Goal: Task Accomplishment & Management: Use online tool/utility

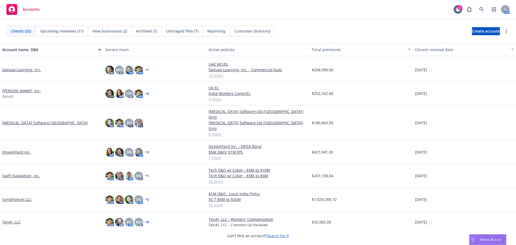
scroll to position [350, 0]
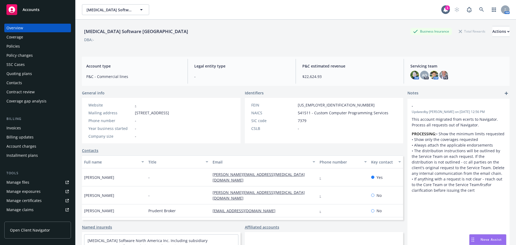
click at [19, 46] on div "Policies" at bounding box center [12, 46] width 13 height 9
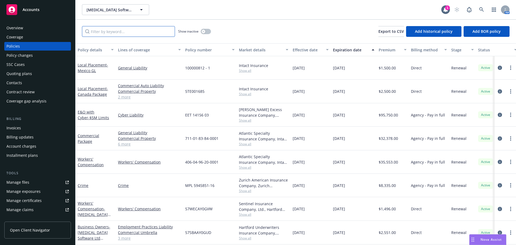
click at [121, 30] on input "Filter by keyword..." at bounding box center [128, 31] width 93 height 11
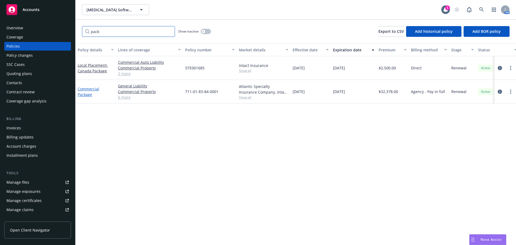
type input "pack"
click at [89, 89] on link "Commercial Package" at bounding box center [89, 91] width 22 height 11
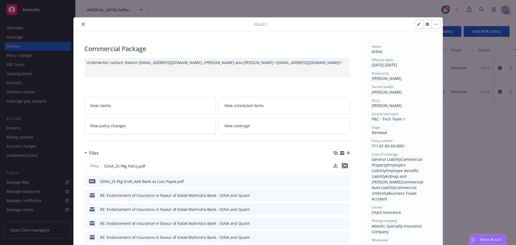
click at [343, 164] on icon "preview file" at bounding box center [345, 166] width 5 height 4
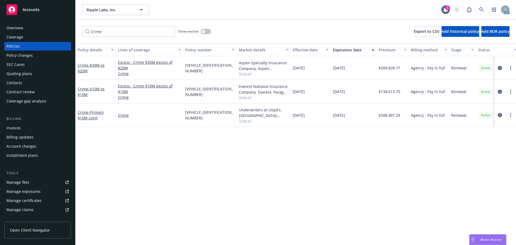
click at [27, 71] on div "Quoting plans" at bounding box center [19, 73] width 26 height 9
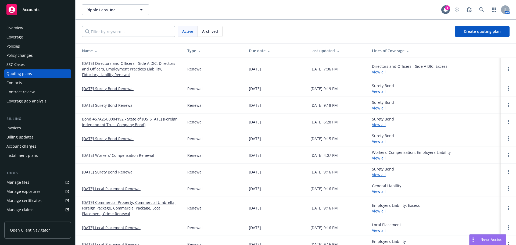
click at [112, 65] on link "08/31/25 Directors and Officers - Side A DIC, Directors and Officers, Employmen…" at bounding box center [130, 69] width 97 height 17
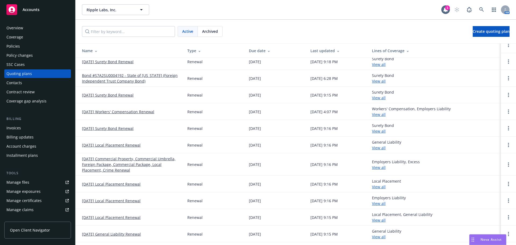
scroll to position [54, 0]
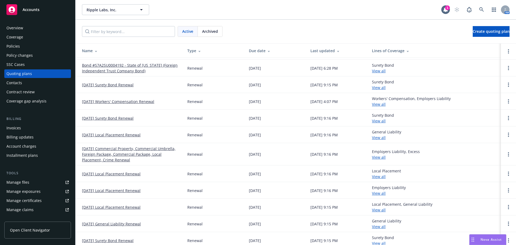
click at [117, 153] on link "[DATE] Commercial Property, Commercial Umbrella, Foreign Package, Commercial Pa…" at bounding box center [130, 154] width 97 height 17
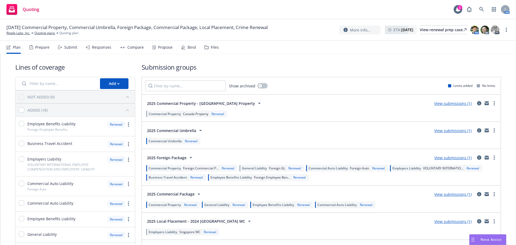
click at [71, 47] on div "Submit" at bounding box center [70, 47] width 13 height 4
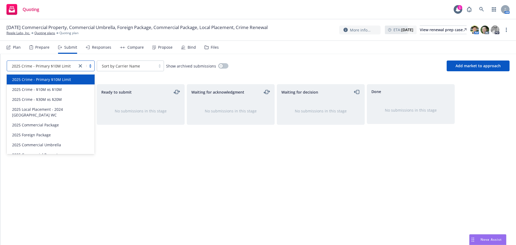
click at [78, 67] on link "close" at bounding box center [80, 66] width 6 height 6
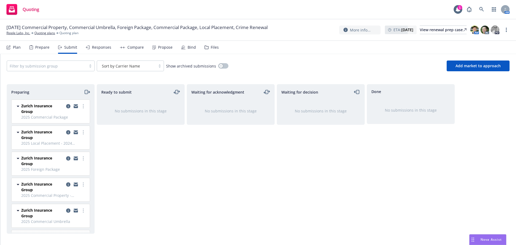
click at [218, 170] on div "Waiting for acknowledgment No submissions in this stage" at bounding box center [231, 159] width 88 height 150
click at [214, 49] on div "Files" at bounding box center [215, 47] width 8 height 4
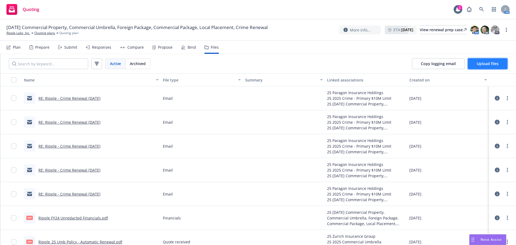
click at [491, 63] on span "Upload files" at bounding box center [488, 63] width 22 height 5
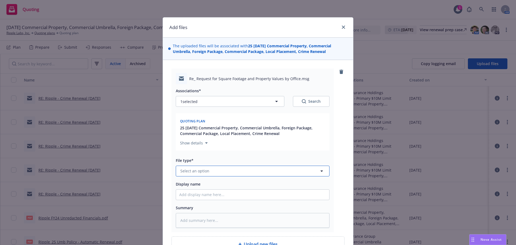
click at [194, 172] on span "Select an option" at bounding box center [194, 171] width 29 height 6
type input "update"
click at [203, 154] on span "Update from client" at bounding box center [199, 156] width 35 height 6
click at [188, 195] on input "Display name" at bounding box center [252, 195] width 153 height 10
type textarea "x"
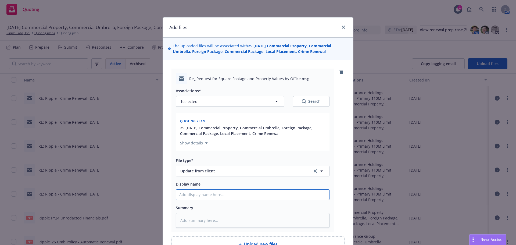
type input "U"
type textarea "x"
type input "Up"
type textarea "x"
type input "Upda"
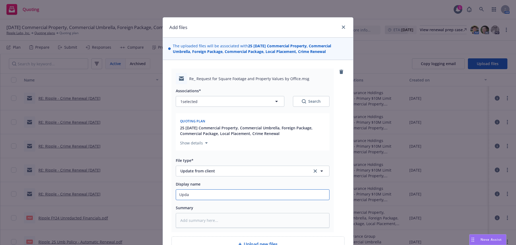
type textarea "x"
type input "Updat"
type textarea "x"
type input "Update"
type textarea "x"
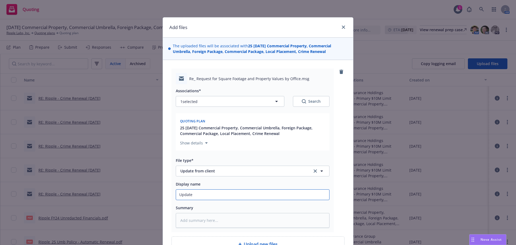
type input "Updated"
type textarea "x"
type input "Updated"
type textarea "x"
type input "Updated S"
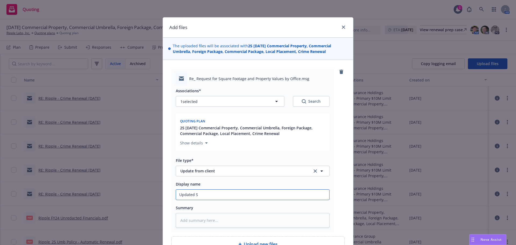
type textarea "x"
type input "Updated SO"
type textarea "x"
type input "Updated SOV"
type textarea "x"
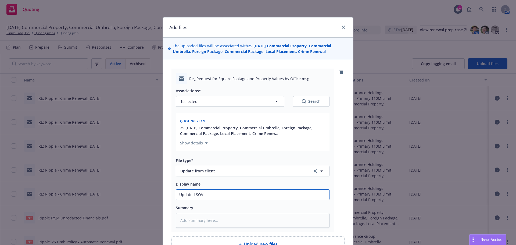
type input "Updated SOV"
type textarea "x"
type input "Updated SOV -"
type textarea "x"
type input "Updated SOV - b"
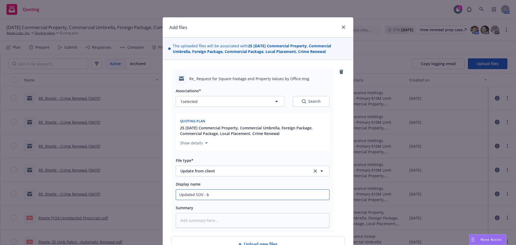
type textarea "x"
type input "Updated SOV - bu"
type textarea "x"
type input "Updated SOV - but"
type textarea "x"
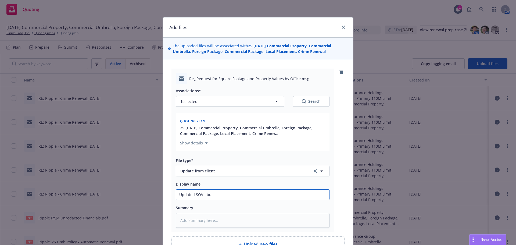
type input "Updated SOV - but"
type textarea "x"
type input "Updated SOV - but i"
type textarea "x"
type input "Updated SOV - but s"
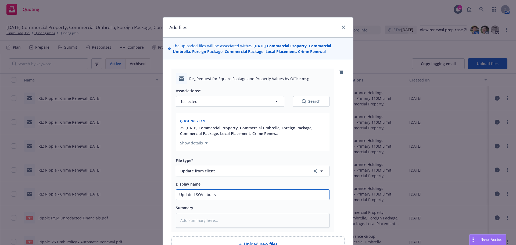
type textarea "x"
type input "Updated SOV - but st"
type textarea "x"
type input "Updated SOV - but sti"
type textarea "x"
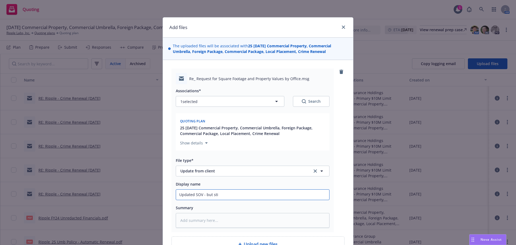
type input "Updated SOV - but stil"
type textarea "x"
type input "Updated SOV - but still"
type textarea "x"
type input "Updated SOV - but still"
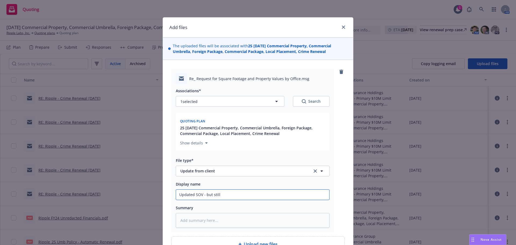
type textarea "x"
type input "Updated SOV - but still i"
type textarea "x"
type input "Updated SOV - but still in"
type textarea "x"
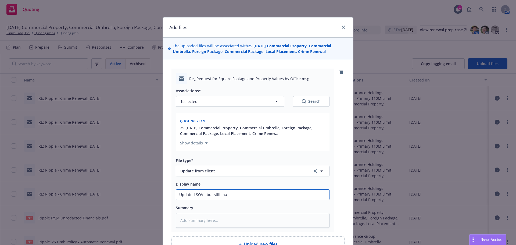
type input "Updated SOV - but still inac"
type textarea "x"
type input "Updated SOV - but still inacc"
type textarea "x"
type input "Updated SOV - but still inaccu"
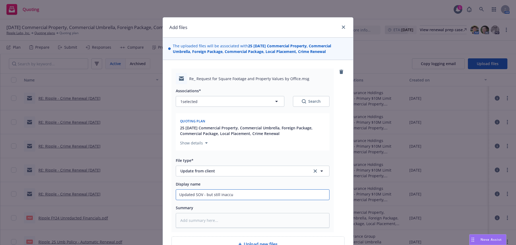
type textarea "x"
type input "Updated SOV - but still inaccur"
type textarea "x"
type input "Updated SOV - but still inaccurat"
type textarea "x"
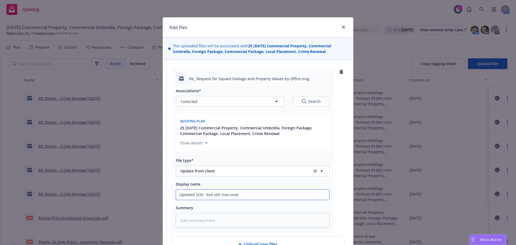
type input "Updated SOV - but still inaccurate"
type textarea "x"
type input "Updated SOV - but still inaccurate"
type textarea "x"
type input "Updated SOV - but still inaccurate I"
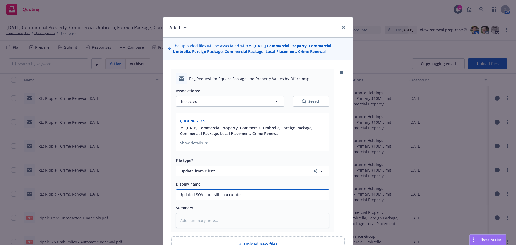
type textarea "x"
type input "Updated SOV - but still inaccurate In"
type textarea "x"
type input "Updated SOV - but still inaccurate Int"
type textarea "x"
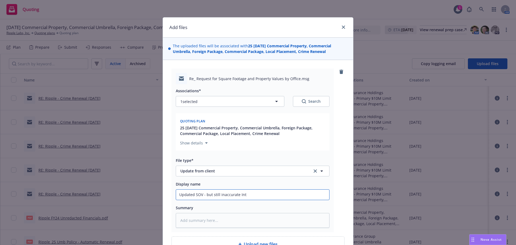
type input "Updated SOV - but still inaccurate Intl"
type textarea "x"
type input "Updated SOV - but still inaccurate Intl"
type textarea "x"
type input "Updated SOV - but still inaccurate Intl E"
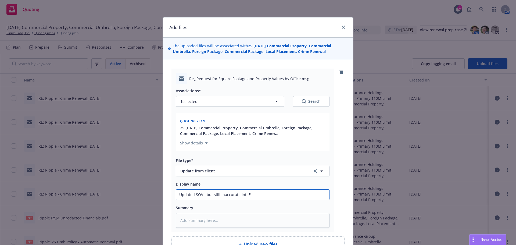
type textarea "x"
type input "Updated SOV - but still inaccurate Intl Ex"
type textarea "x"
type input "Updated SOV - but still inaccurate Intl Exp"
type textarea "x"
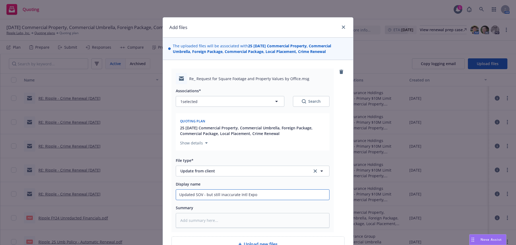
type input "Updated SOV - but still inaccurate Intl Expos"
type textarea "x"
type input "Updated SOV - but still inaccurate Intl Exposu"
type textarea "x"
type input "Updated SOV - but still inaccurate Intl Exposur"
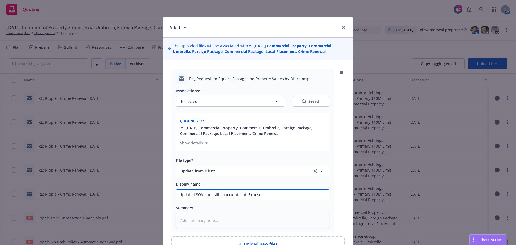
type textarea "x"
type input "Updated SOV - but still inaccurate Intl Exposures"
type textarea "x"
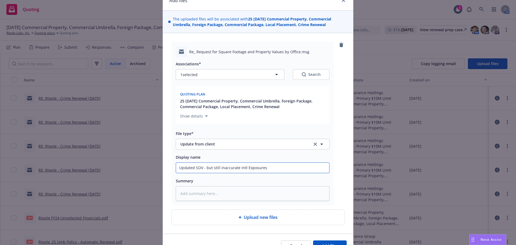
scroll to position [54, 0]
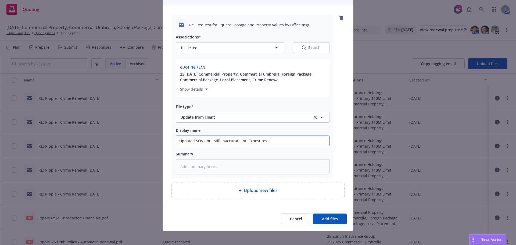
type input "Updated SOV - but still inaccurate Intl Exposures"
click at [212, 169] on textarea at bounding box center [253, 166] width 154 height 15
click at [200, 163] on textarea at bounding box center [253, 166] width 154 height 15
type textarea "x"
type textarea "A"
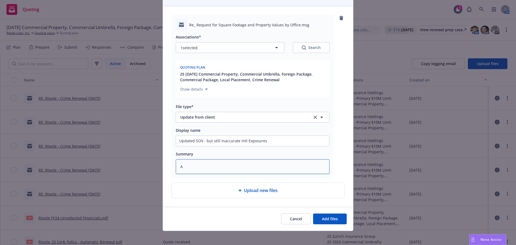
type textarea "x"
type textarea "Ask"
type textarea "x"
type textarea "Aske"
type textarea "x"
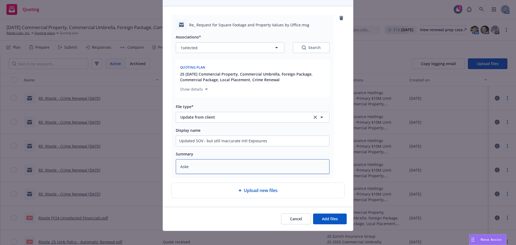
type textarea "Asked"
type textarea "x"
type textarea "Asked"
type textarea "x"
type textarea "Asked f"
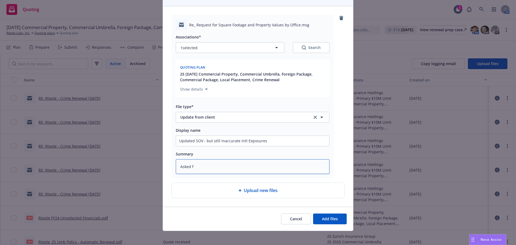
type textarea "x"
type textarea "Asked for"
type textarea "x"
type textarea "Asked for"
type textarea "x"
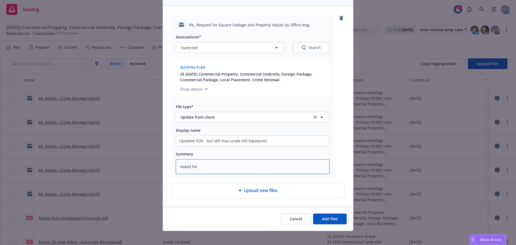
type textarea "Asked for r"
type textarea "x"
type textarea "Asked for re"
type textarea "x"
type textarea "Asked for revi"
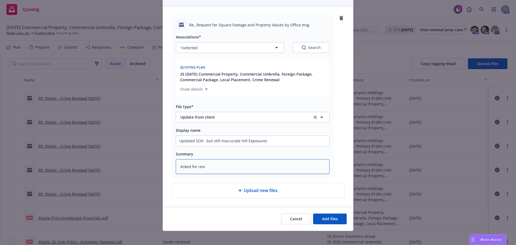
type textarea "x"
type textarea "Asked for [PERSON_NAME]"
type textarea "x"
type textarea "Asked for revisi"
type textarea "x"
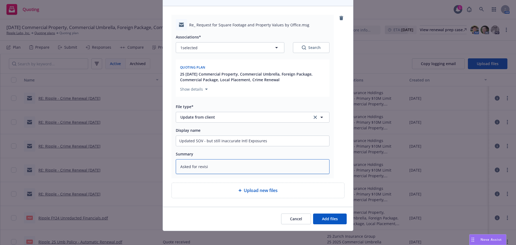
type textarea "Asked for revisio"
type textarea "x"
type textarea "Asked for revision"
click at [327, 214] on button "Add files" at bounding box center [330, 219] width 34 height 11
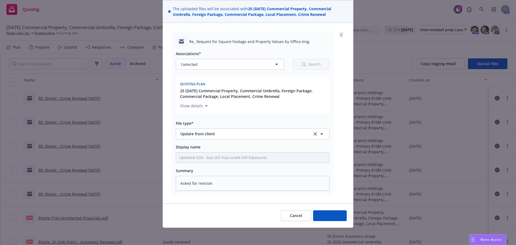
scroll to position [37, 0]
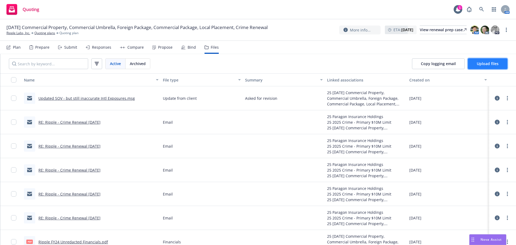
click at [483, 62] on span "Upload files" at bounding box center [488, 63] width 22 height 5
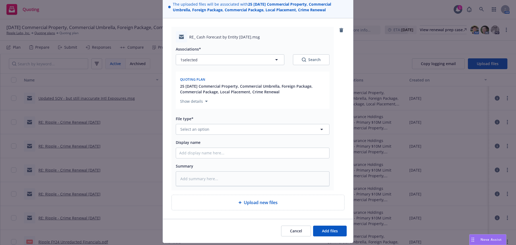
scroll to position [57, 0]
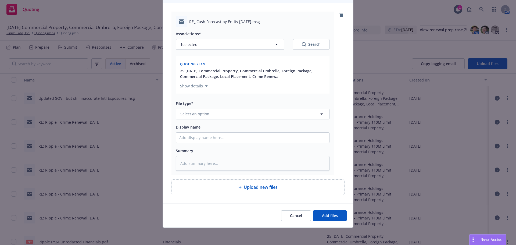
type textarea "x"
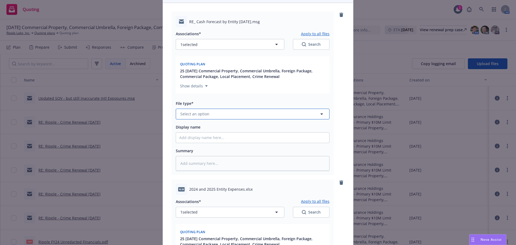
drag, startPoint x: 192, startPoint y: 109, endPoint x: 195, endPoint y: 109, distance: 3.3
click at [192, 109] on button "Select an option" at bounding box center [253, 114] width 154 height 11
type input "update"
click at [200, 147] on div "Update from client" at bounding box center [252, 143] width 153 height 14
click at [196, 139] on input "Display name" at bounding box center [252, 138] width 153 height 10
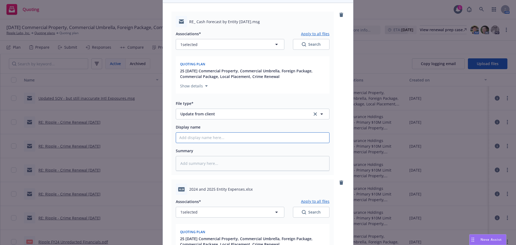
type textarea "x"
type input "Ri"
type textarea "x"
type input "Rip"
type textarea "x"
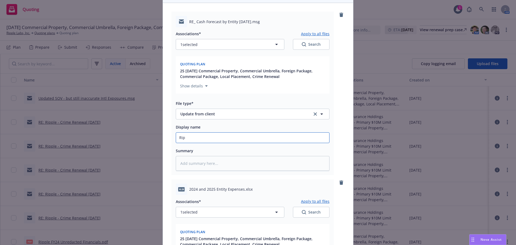
type input "[PERSON_NAME]"
type textarea "x"
type input "Rippl"
type textarea "x"
type input "Ripple"
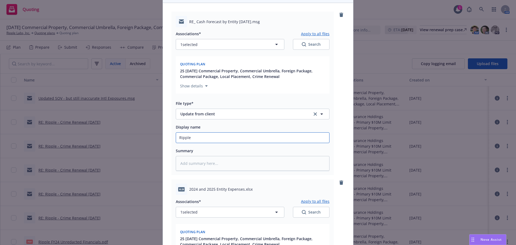
type textarea "x"
type input "Ripple c"
type textarea "x"
type input "Ripple co"
type textarea "x"
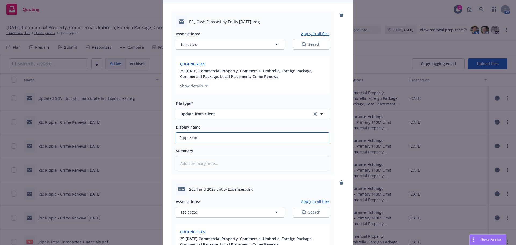
type input "Ripple conf"
type textarea "x"
type input "Ripple confim"
type textarea "x"
type input "Ripple confimr"
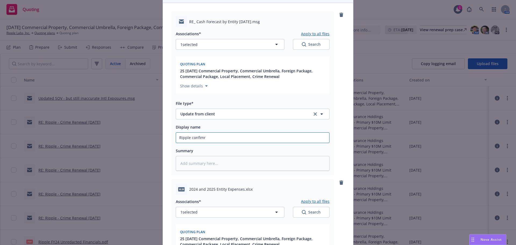
type textarea "x"
type input "Ripple confimri"
type textarea "x"
type input "Ripple confimring"
type textarea "x"
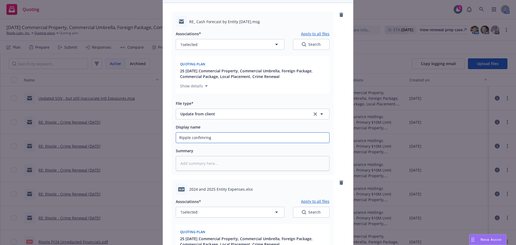
type input "Ripple confimring"
type textarea "x"
type input "Ripple confimrin"
type textarea "x"
type input "Ripple confimri"
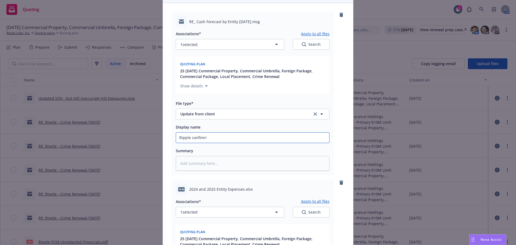
type textarea "x"
type input "Ripple confimr"
type textarea "x"
type input "Ripple confim"
type textarea "x"
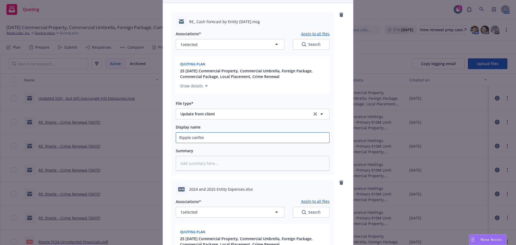
type input "Ripple confi"
type textarea "x"
type input "Ripple confir"
type textarea "x"
type input "Ripple confirm"
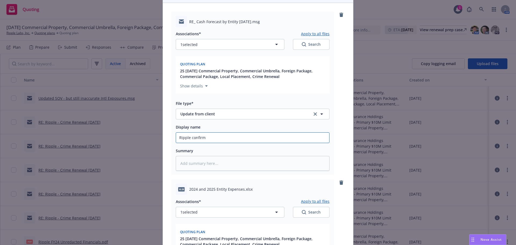
type textarea "x"
type input "Ripple confirmin"
type textarea "x"
type input "Ripple confirming"
type textarea "x"
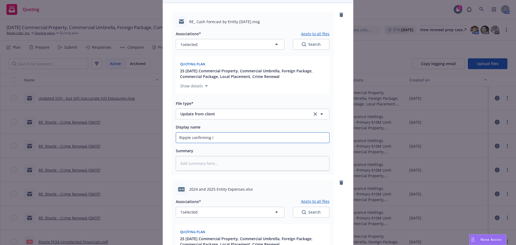
type input "Ripple confirming IN"
type textarea "x"
type input "Ripple confirming INt"
type textarea "x"
type input "Ripple confirming INtl"
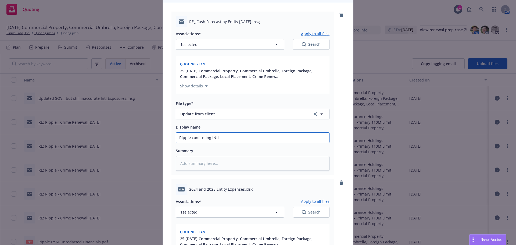
type textarea "x"
type input "Ripple confirming INtl"
type textarea "x"
type input "Ripple confirming INtl"
type textarea "x"
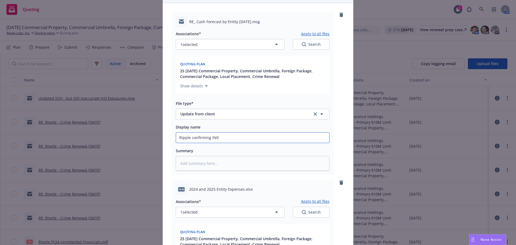
type input "Ripple confirming INt"
type textarea "x"
type input "Ripple confirming IN"
type textarea "x"
type input "Ripple confirming I"
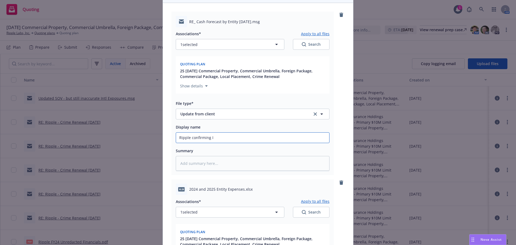
type textarea "x"
type input "Ripple confirming In"
type textarea "x"
type input "Ripple confirming Intl"
type textarea "x"
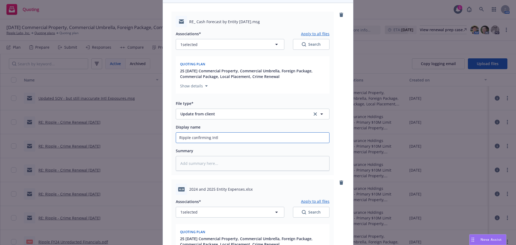
type input "Ripple confirming Intl"
type textarea "x"
type input "Ripple confirming Intl P"
type textarea "x"
type input "Ripple confirming Intl Pa"
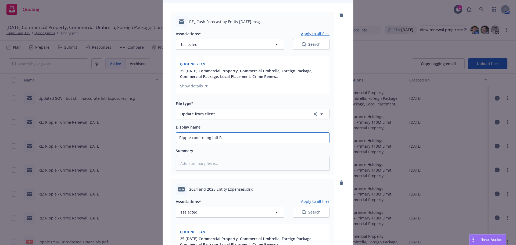
type textarea "x"
type input "Ripple confirming Intl Payr"
type textarea "x"
type input "Ripple confirming Intl Payro"
type textarea "x"
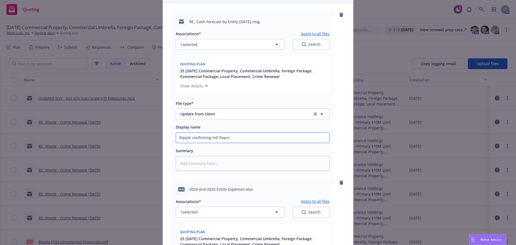
type input "Ripple confirming Intl Payrol"
type textarea "x"
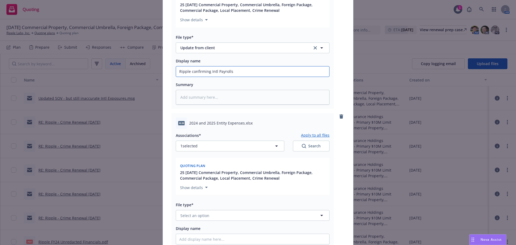
scroll to position [138, 0]
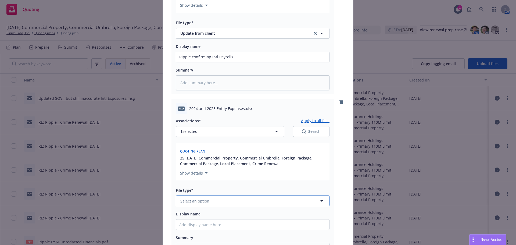
click at [202, 197] on button "Select an option" at bounding box center [253, 201] width 154 height 11
click at [201, 186] on span "Update from client" at bounding box center [199, 186] width 35 height 6
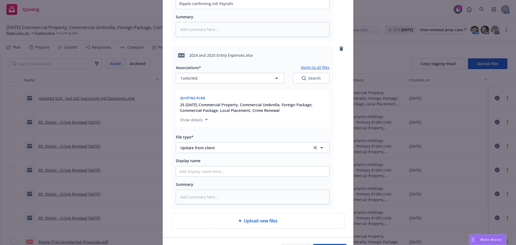
scroll to position [192, 0]
click at [195, 8] on input "Display name" at bounding box center [252, 3] width 153 height 10
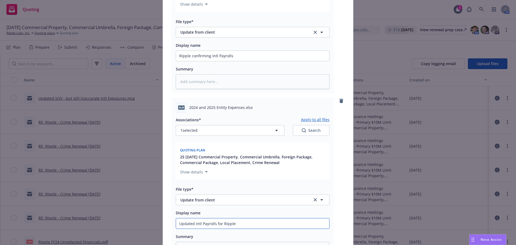
scroll to position [138, 0]
click at [243, 58] on input "Ripple confirming Intl Payrolls" at bounding box center [252, 57] width 153 height 10
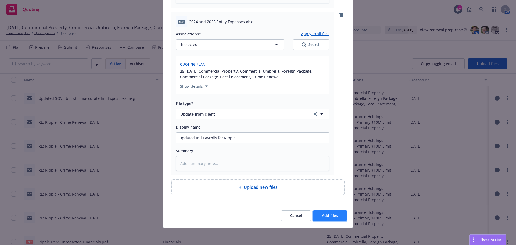
click at [331, 215] on span "Add files" at bounding box center [330, 215] width 16 height 5
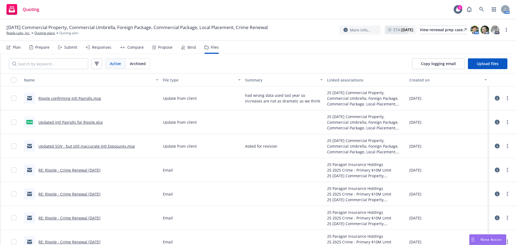
click at [72, 48] on div "Submit" at bounding box center [70, 47] width 13 height 4
